Goal: Register for event/course

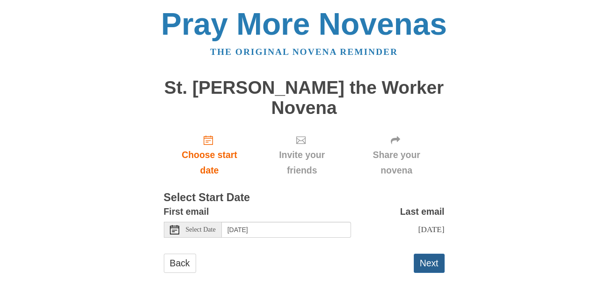
click at [428, 253] on button "Next" at bounding box center [429, 262] width 31 height 19
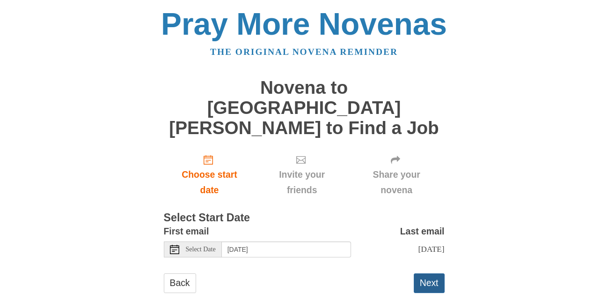
click at [425, 273] on button "Next" at bounding box center [429, 282] width 31 height 19
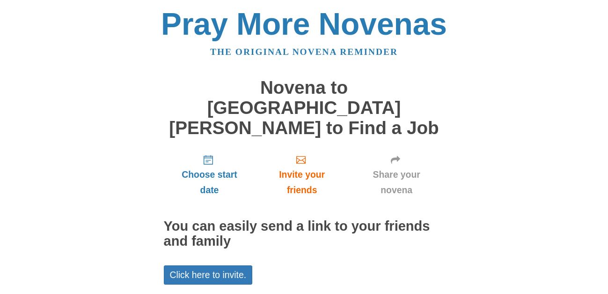
click at [328, 257] on div "Choose start date Invite your friends Share your novena You can easily send a l…" at bounding box center [304, 251] width 281 height 208
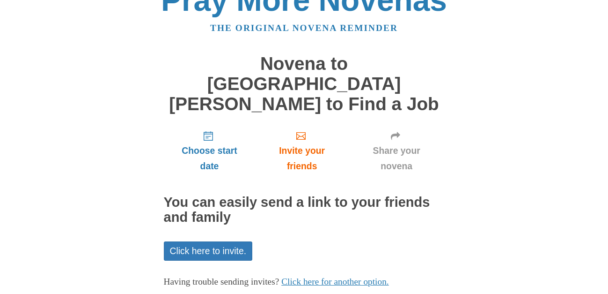
scroll to position [60, 0]
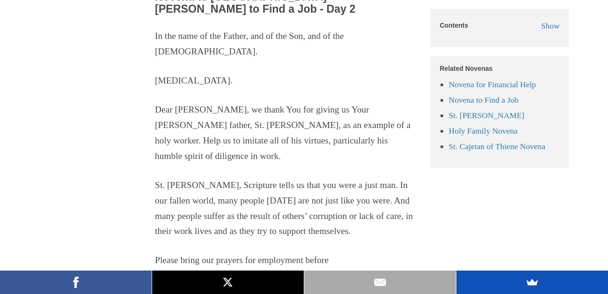
scroll to position [1457, 0]
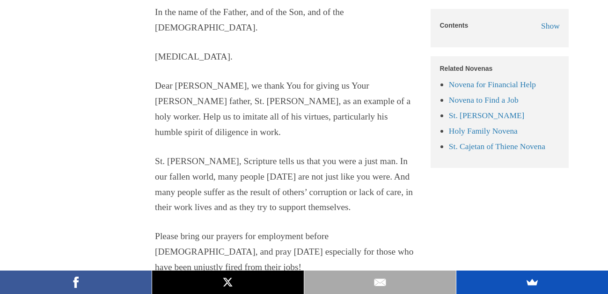
click at [291, 154] on p "St. Joseph, Scripture tells us that you were a just man. In our fallen world, m…" at bounding box center [286, 185] width 262 height 62
click at [492, 84] on link "Novena for Financial Help" at bounding box center [492, 84] width 87 height 9
